Goal: Task Accomplishment & Management: Manage account settings

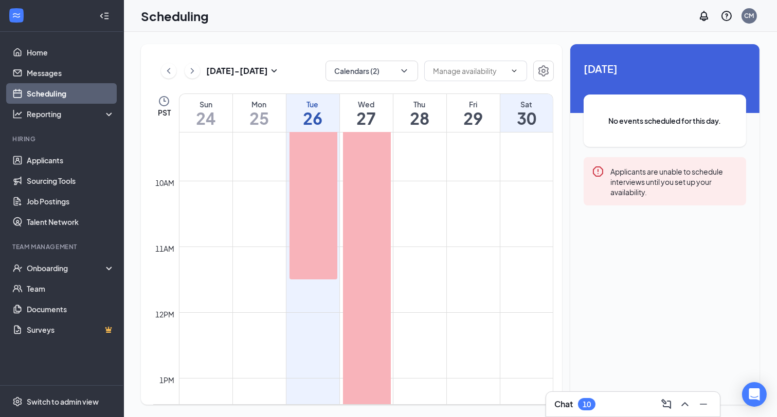
scroll to position [602, 0]
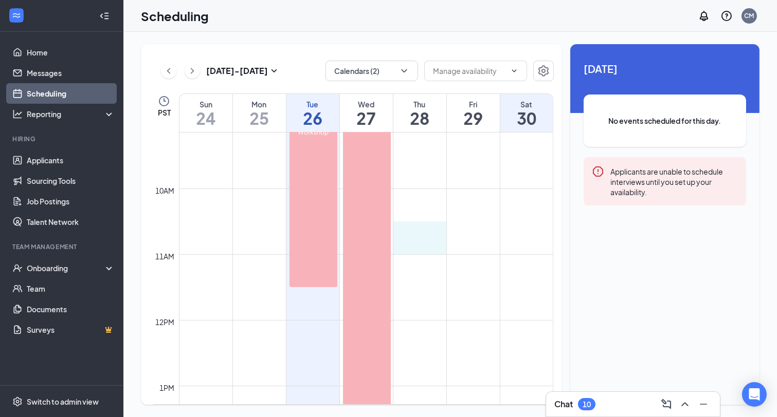
drag, startPoint x: 416, startPoint y: 231, endPoint x: 416, endPoint y: 246, distance: 14.4
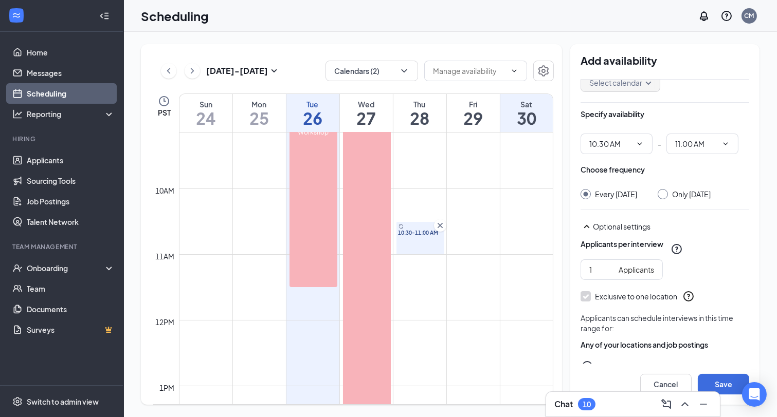
scroll to position [57, 0]
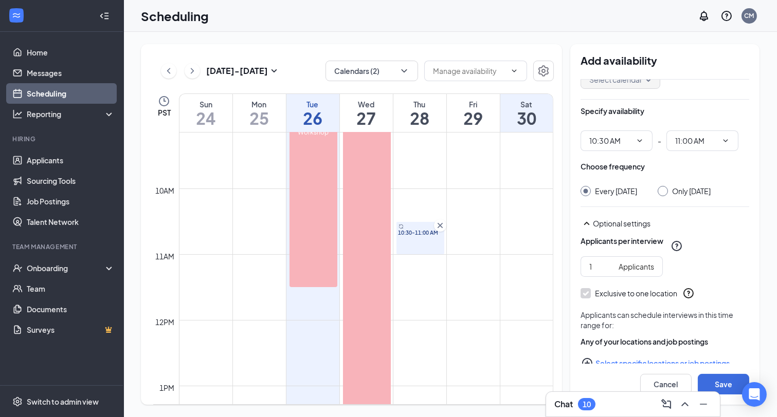
click at [671, 196] on div "Only [DATE]" at bounding box center [683, 191] width 53 height 10
click at [665, 186] on input "Only [DATE]" at bounding box center [660, 189] width 7 height 7
radio input "true"
radio input "false"
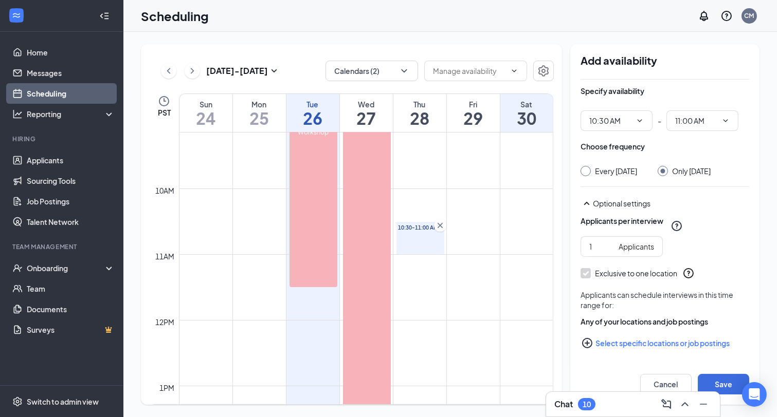
scroll to position [85, 0]
click at [617, 345] on button "Select specific locations or job postings" at bounding box center [664, 343] width 169 height 21
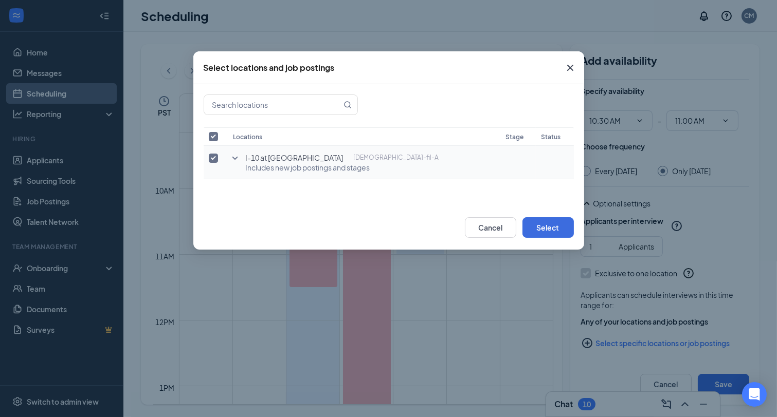
click at [213, 155] on input "checkbox" at bounding box center [213, 158] width 9 height 9
checkbox input "false"
click at [235, 156] on icon "SmallChevronDown" at bounding box center [235, 158] width 12 height 12
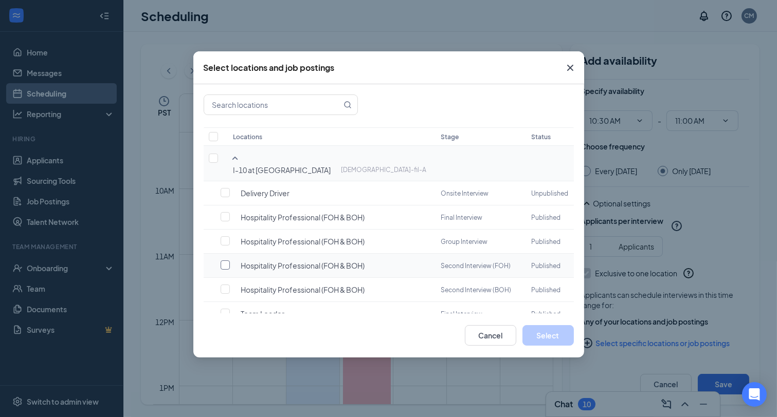
click at [225, 261] on input "checkbox" at bounding box center [224, 265] width 9 height 9
checkbox input "false"
checkbox input "true"
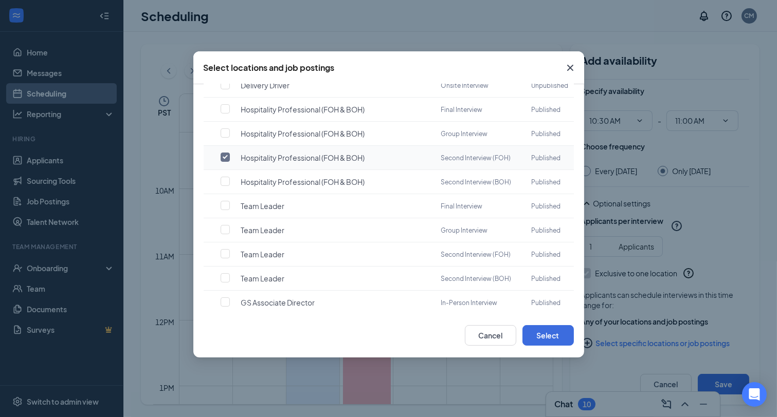
scroll to position [115, 0]
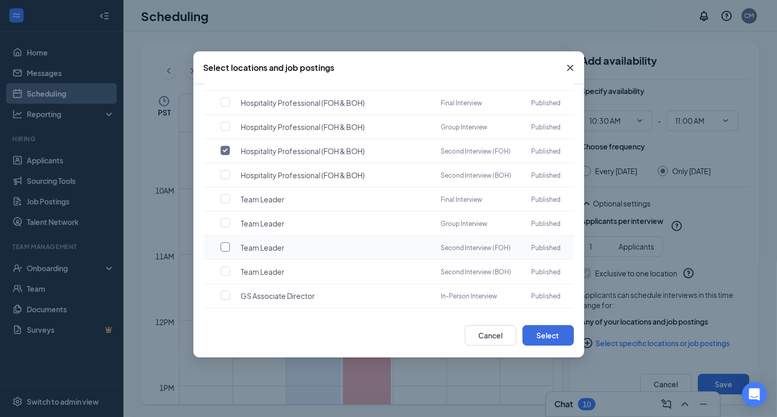
click at [230, 242] on label at bounding box center [227, 247] width 14 height 10
click at [230, 243] on input "checkbox" at bounding box center [224, 247] width 9 height 9
checkbox input "true"
click at [556, 337] on button "Select" at bounding box center [547, 335] width 51 height 21
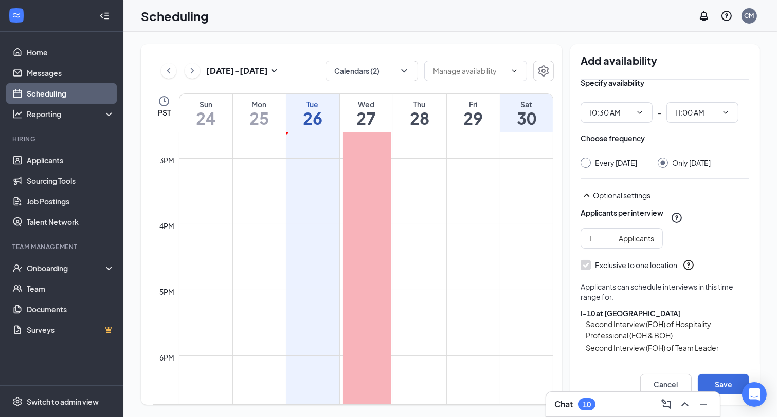
scroll to position [964, 0]
drag, startPoint x: 417, startPoint y: 224, endPoint x: 417, endPoint y: 246, distance: 21.6
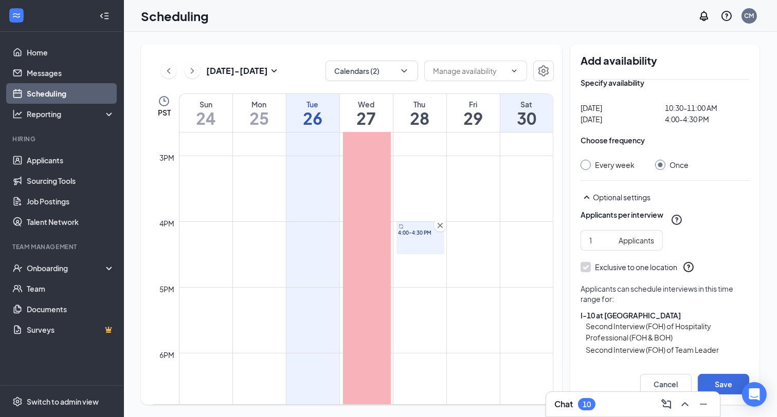
click at [593, 163] on div "Every week" at bounding box center [607, 165] width 54 height 10
click at [587, 163] on div at bounding box center [585, 165] width 10 height 10
click at [583, 165] on input "Every week" at bounding box center [583, 163] width 7 height 7
radio input "true"
click at [656, 163] on input "Once" at bounding box center [658, 163] width 7 height 7
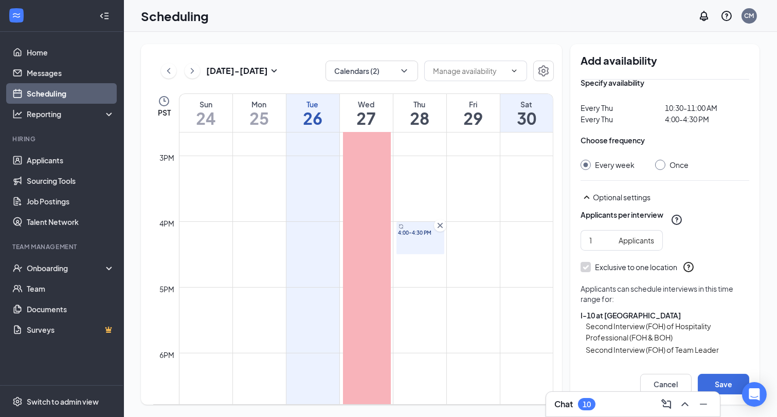
radio input "true"
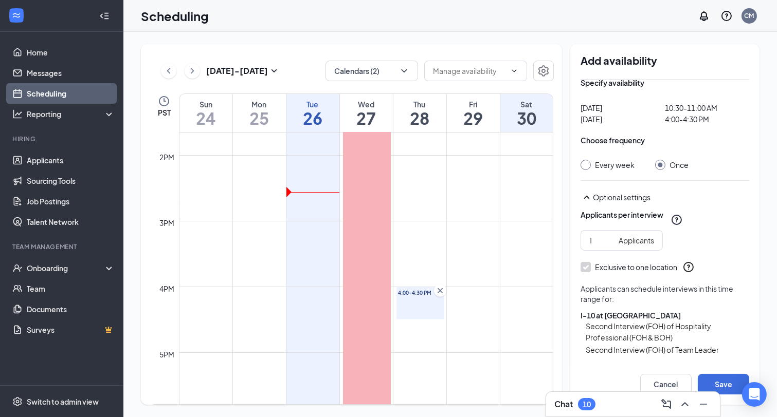
scroll to position [899, 0]
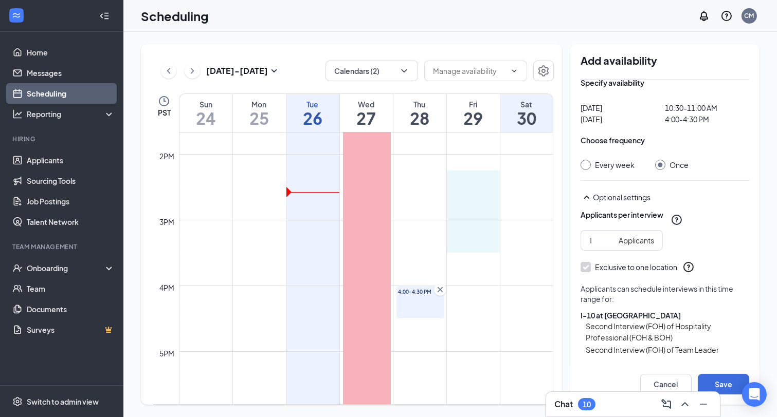
drag, startPoint x: 471, startPoint y: 185, endPoint x: 470, endPoint y: 246, distance: 60.6
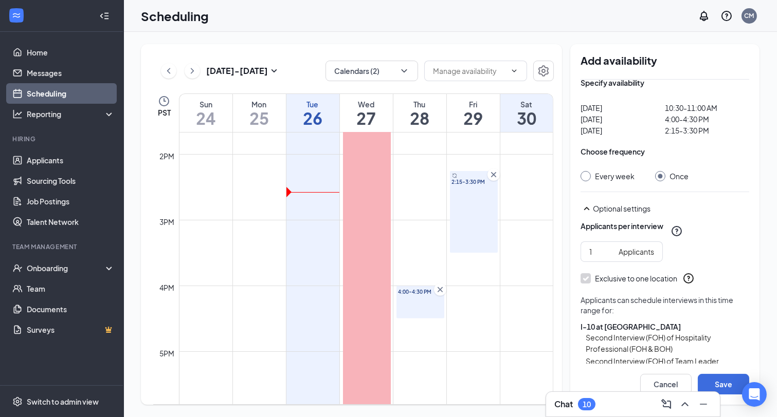
click at [494, 175] on icon "Cross" at bounding box center [493, 174] width 5 height 5
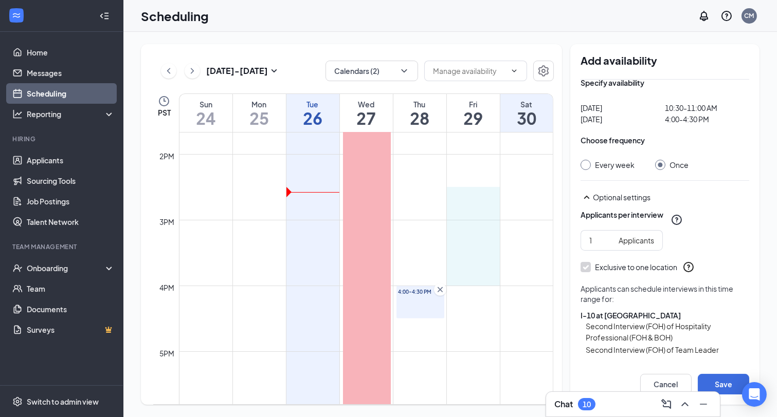
drag, startPoint x: 468, startPoint y: 192, endPoint x: 473, endPoint y: 277, distance: 85.5
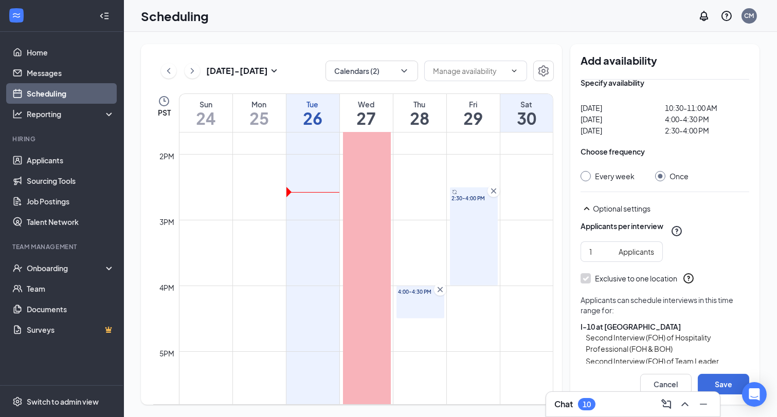
click at [585, 174] on input "Every week" at bounding box center [583, 174] width 7 height 7
radio input "true"
click at [661, 178] on div at bounding box center [660, 176] width 10 height 10
click at [656, 173] on input "Once" at bounding box center [658, 174] width 7 height 7
radio input "true"
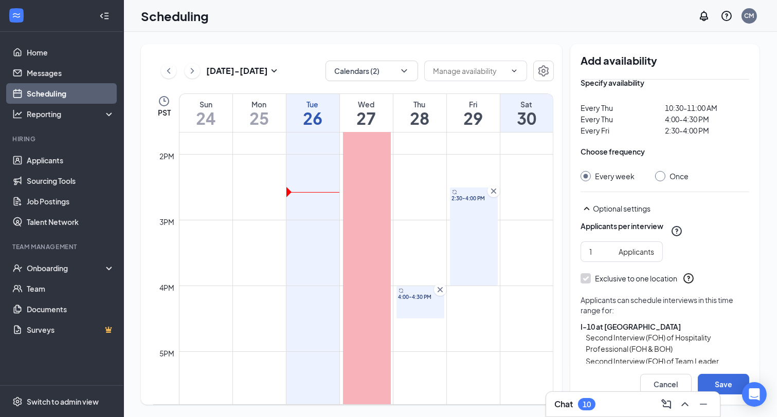
radio input "false"
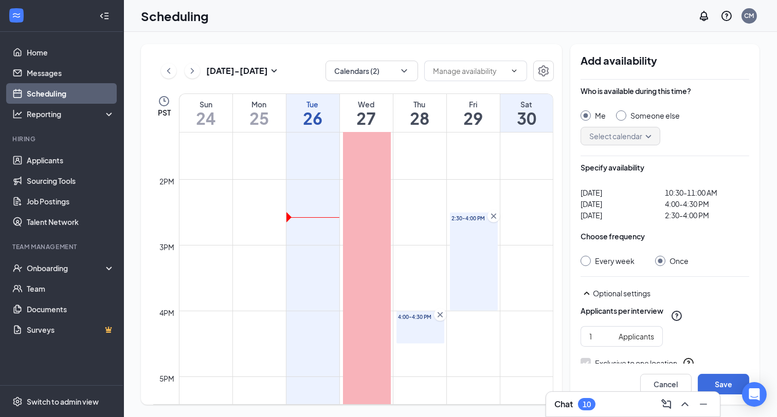
scroll to position [1025, 0]
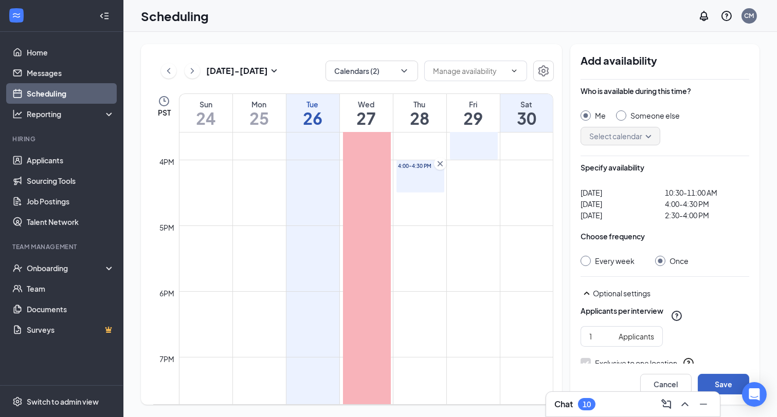
click at [724, 380] on button "Save" at bounding box center [722, 384] width 51 height 21
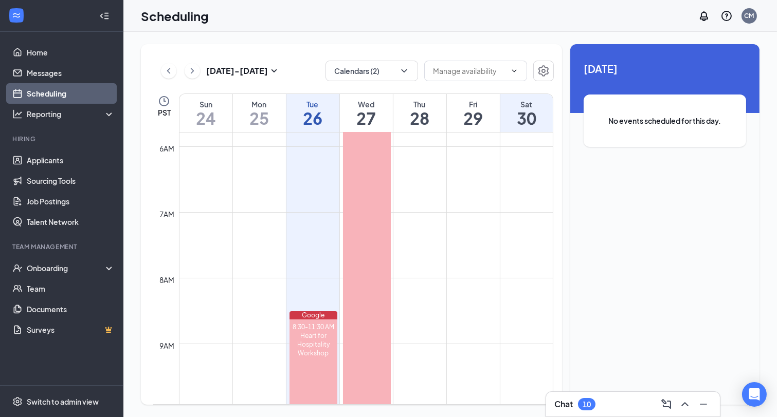
scroll to position [376, 0]
